Goal: Information Seeking & Learning: Check status

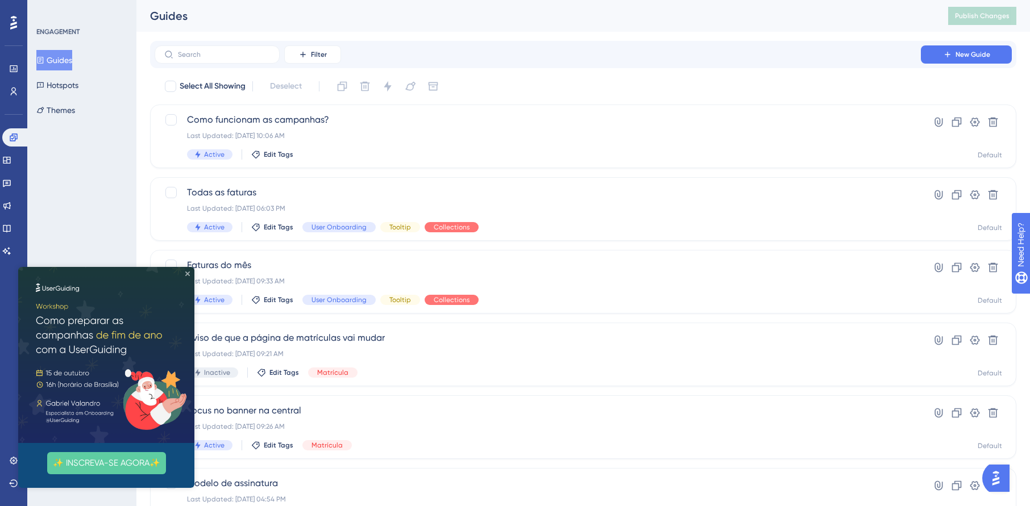
click at [187, 275] on icon "Close Preview" at bounding box center [187, 274] width 5 height 5
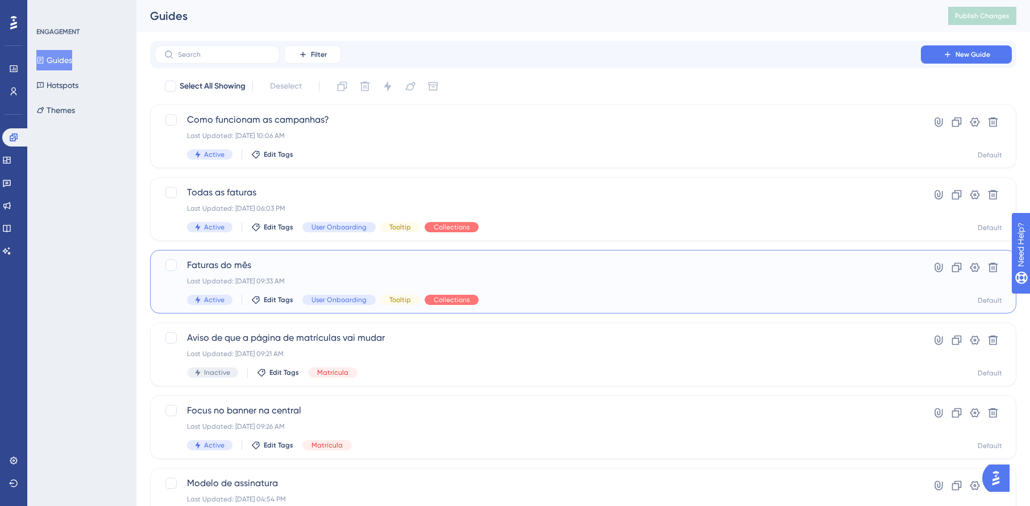
click at [339, 271] on span "Faturas do mês" at bounding box center [537, 266] width 701 height 14
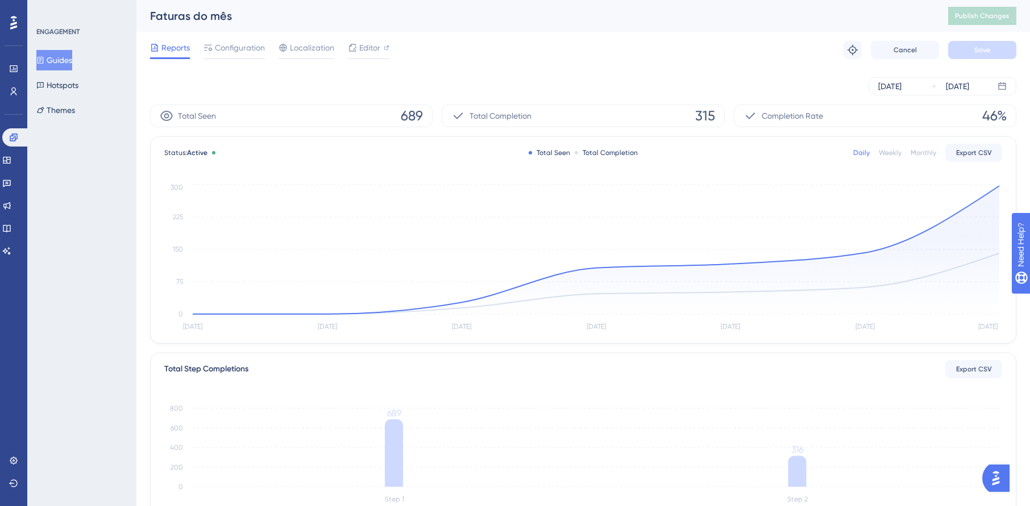
click at [70, 59] on button "Guides" at bounding box center [54, 60] width 36 height 20
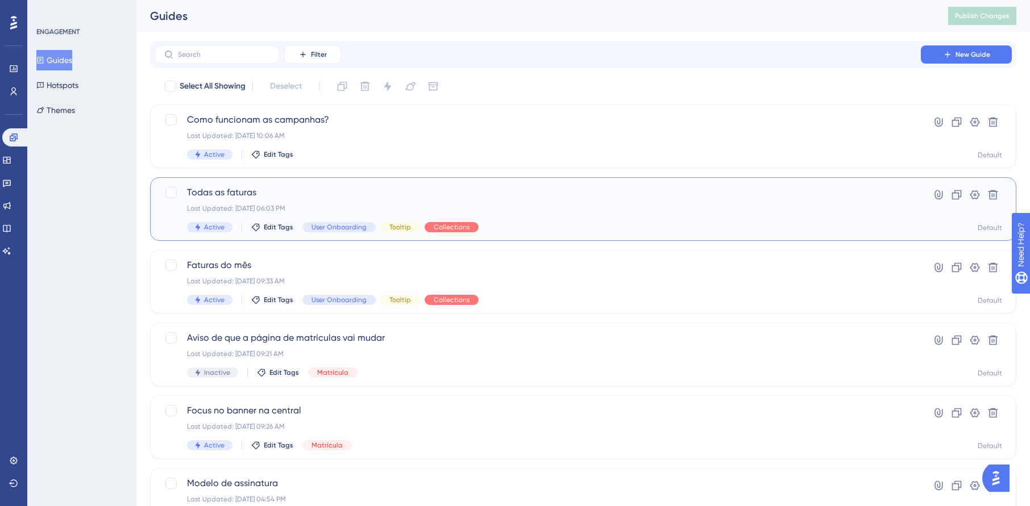
click at [364, 201] on div "Todas as faturas Last Updated: [DATE] 06:03 PM Active Edit Tags User Onboarding…" at bounding box center [537, 209] width 701 height 47
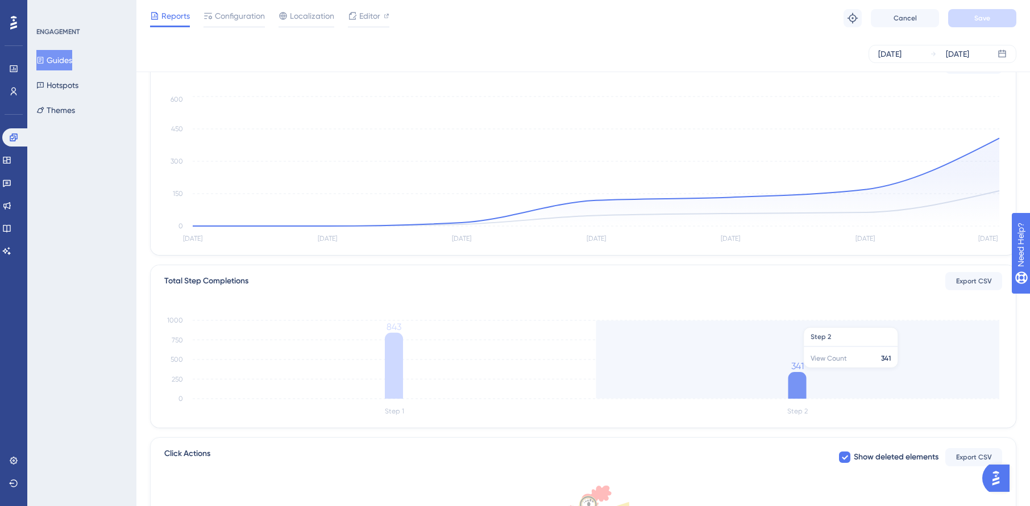
scroll to position [287, 0]
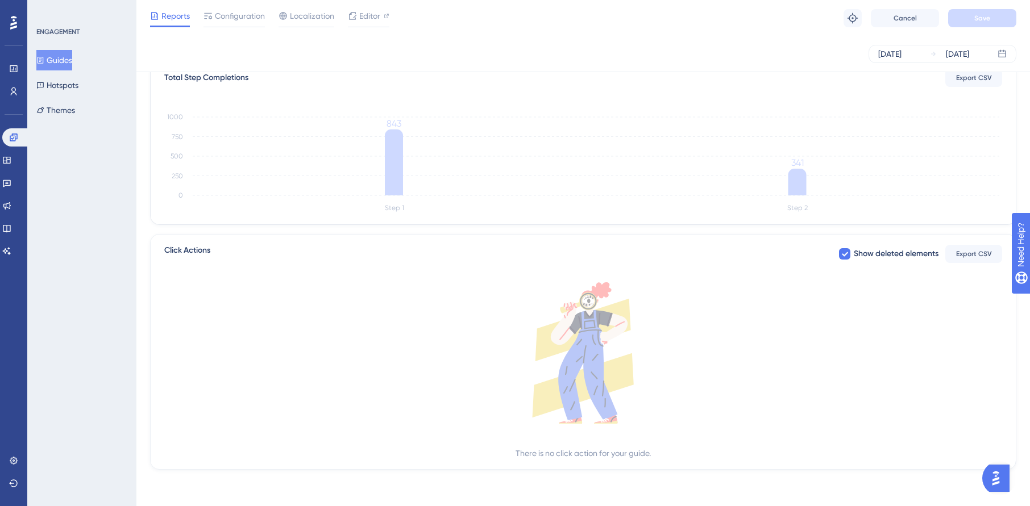
click at [58, 56] on button "Guides" at bounding box center [54, 60] width 36 height 20
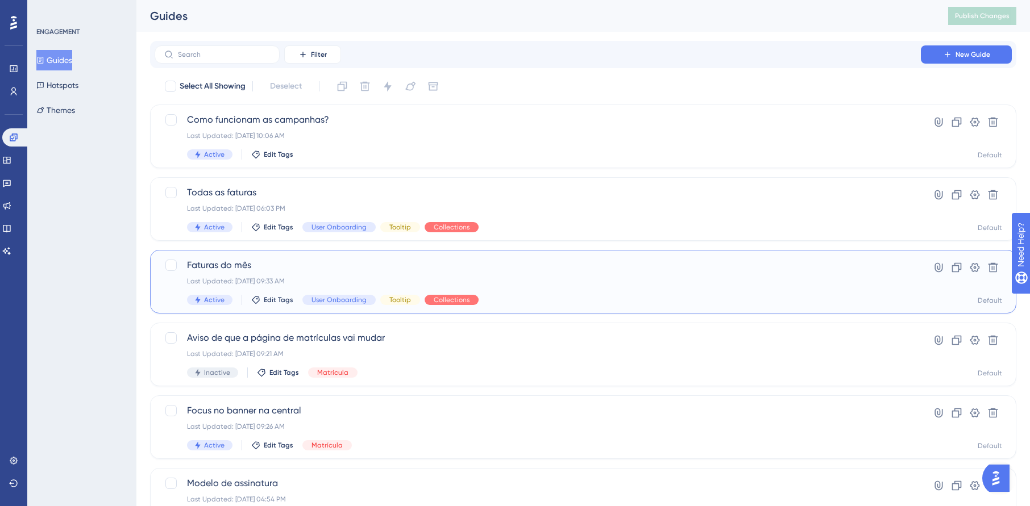
click at [300, 266] on span "Faturas do mês" at bounding box center [537, 266] width 701 height 14
